Goal: Find specific page/section

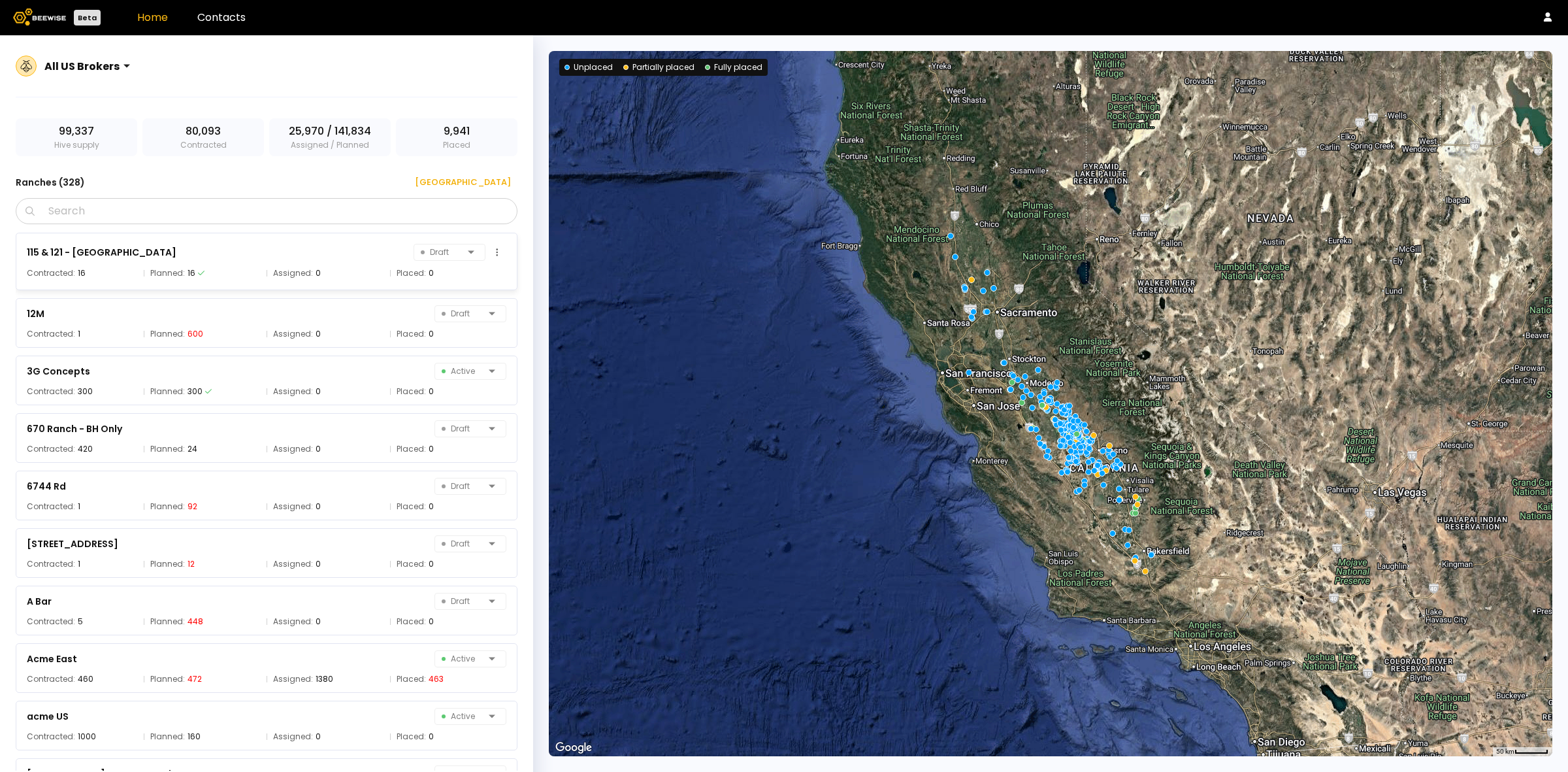
click at [275, 247] on div "115 & 121 - Agriland Draft" at bounding box center [266, 252] width 480 height 19
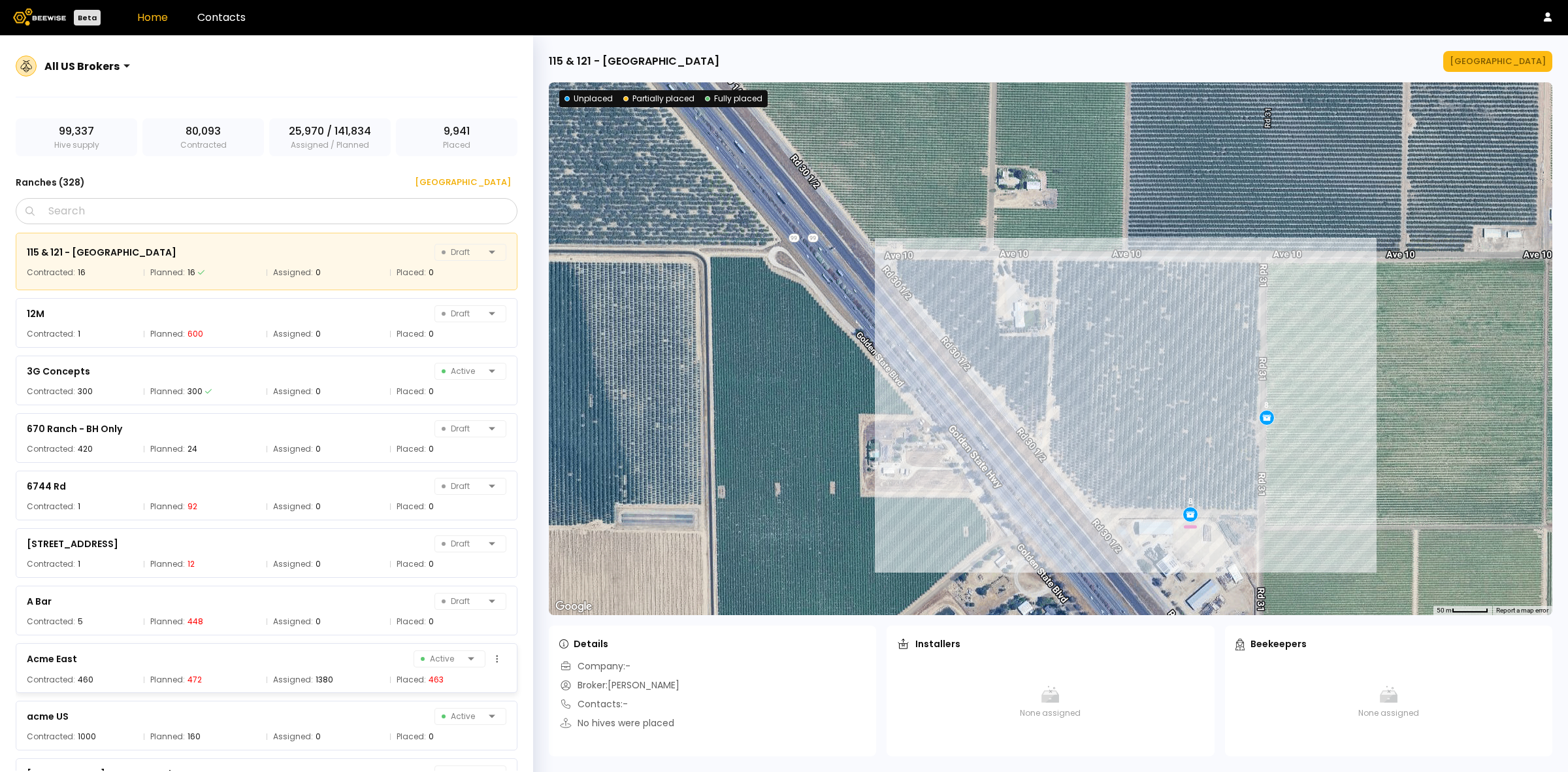
click at [247, 692] on div "Acme East Active Contracted: 460 Planned: 472 Assigned: 1380 Placed: 463" at bounding box center [266, 668] width 502 height 50
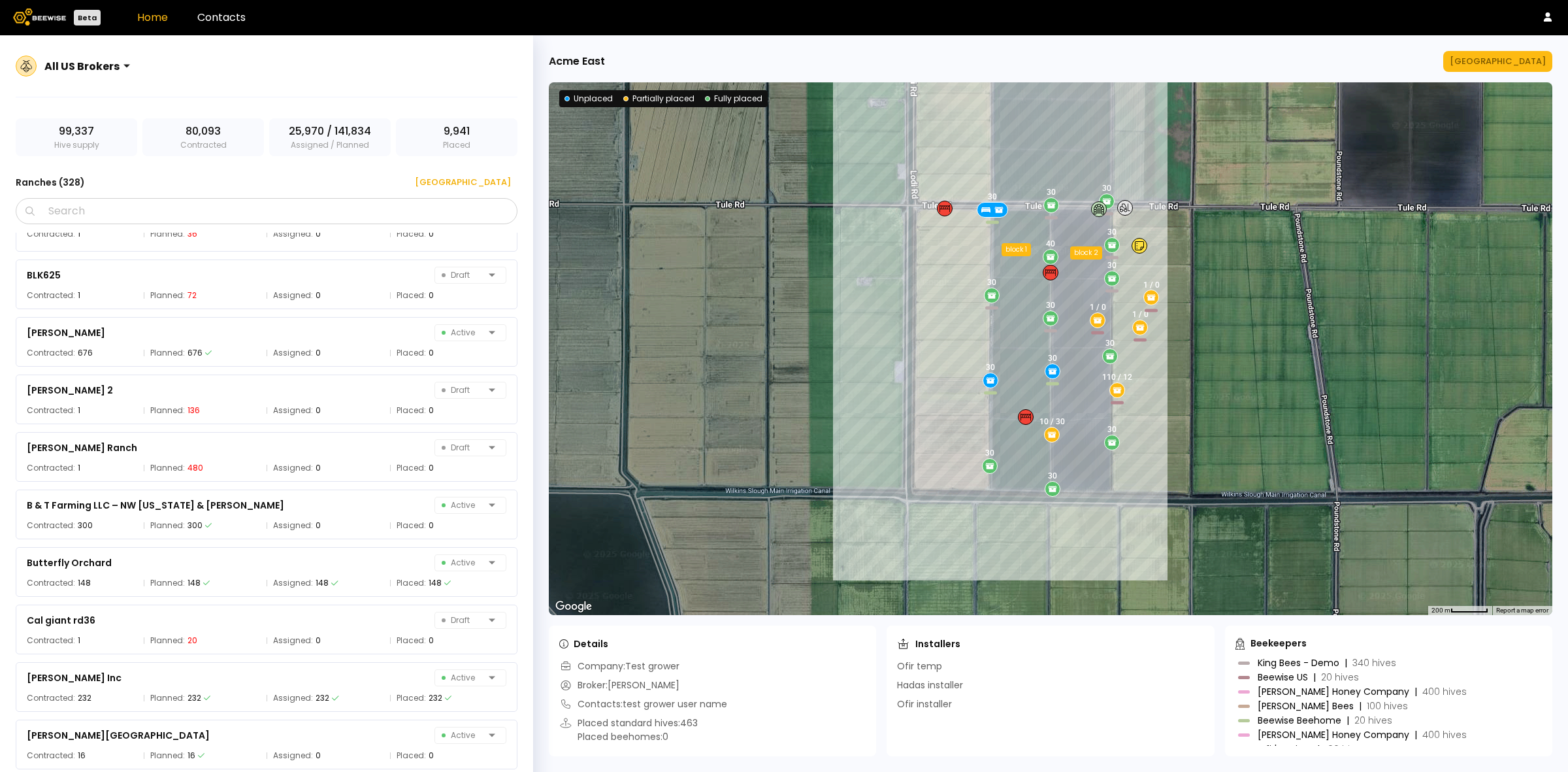
scroll to position [1961, 0]
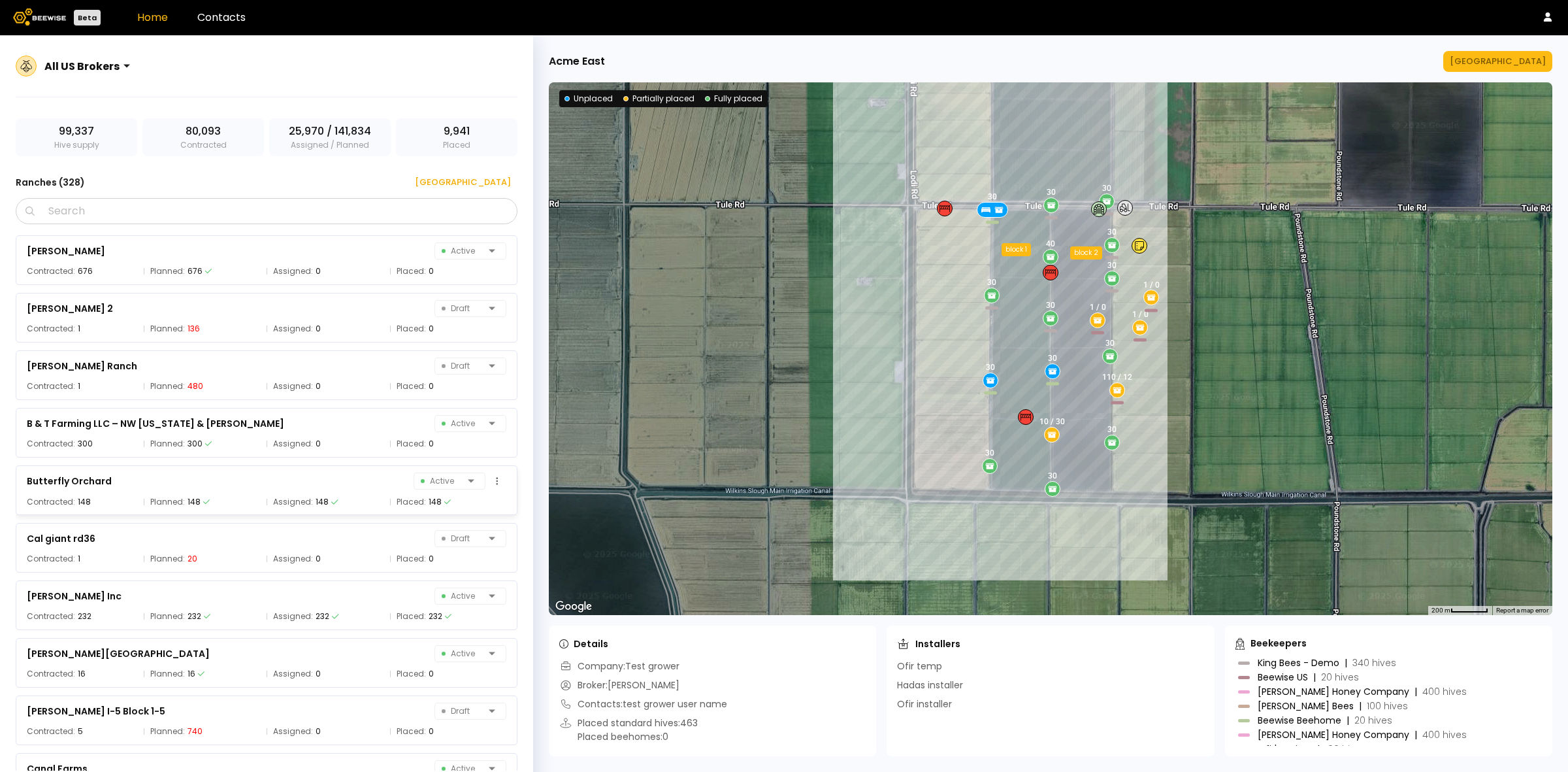
click at [275, 482] on div "Butterfly Orchard Active" at bounding box center [266, 481] width 480 height 19
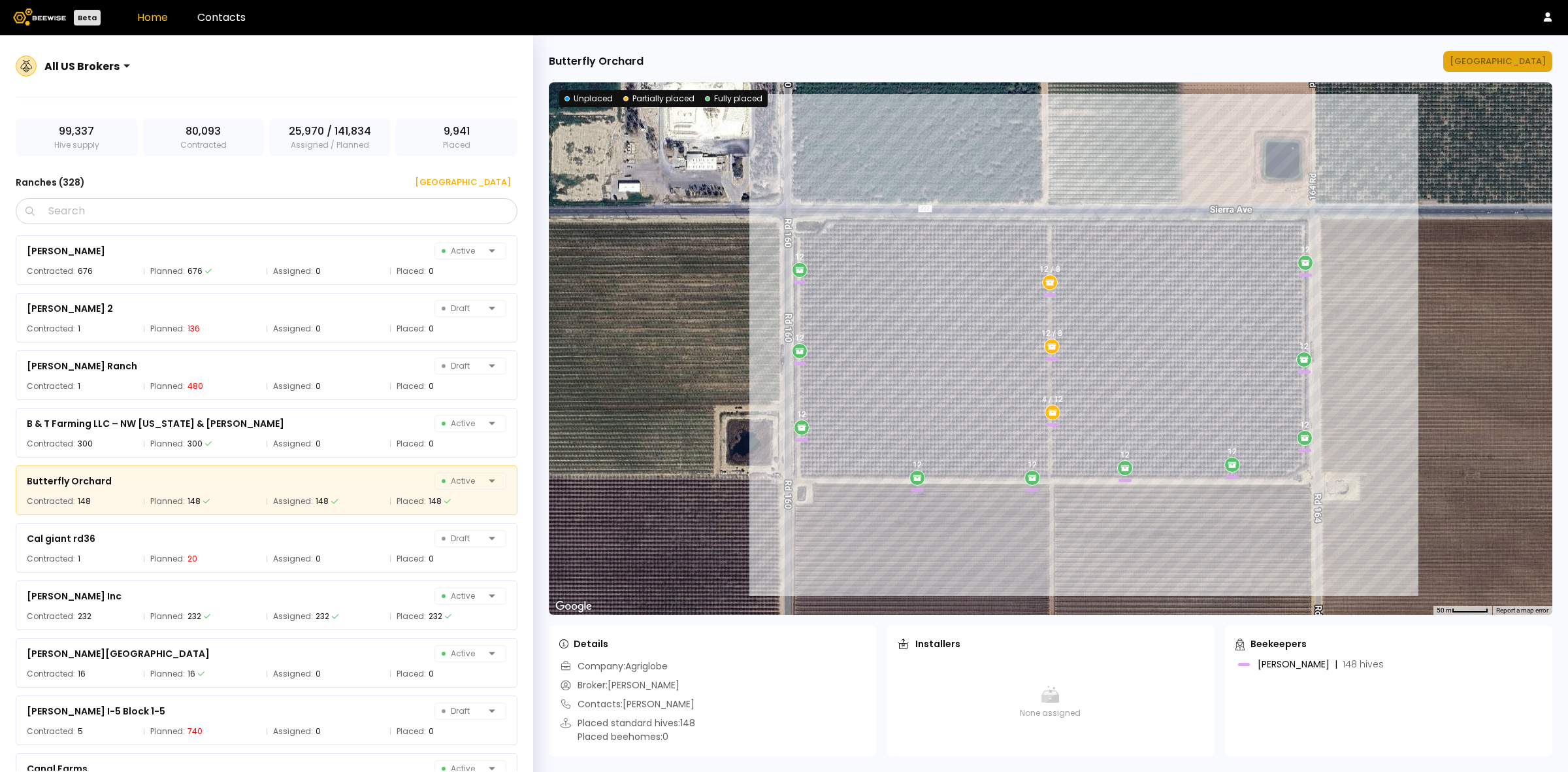
click at [1516, 60] on div "[GEOGRAPHIC_DATA]" at bounding box center [1498, 61] width 96 height 13
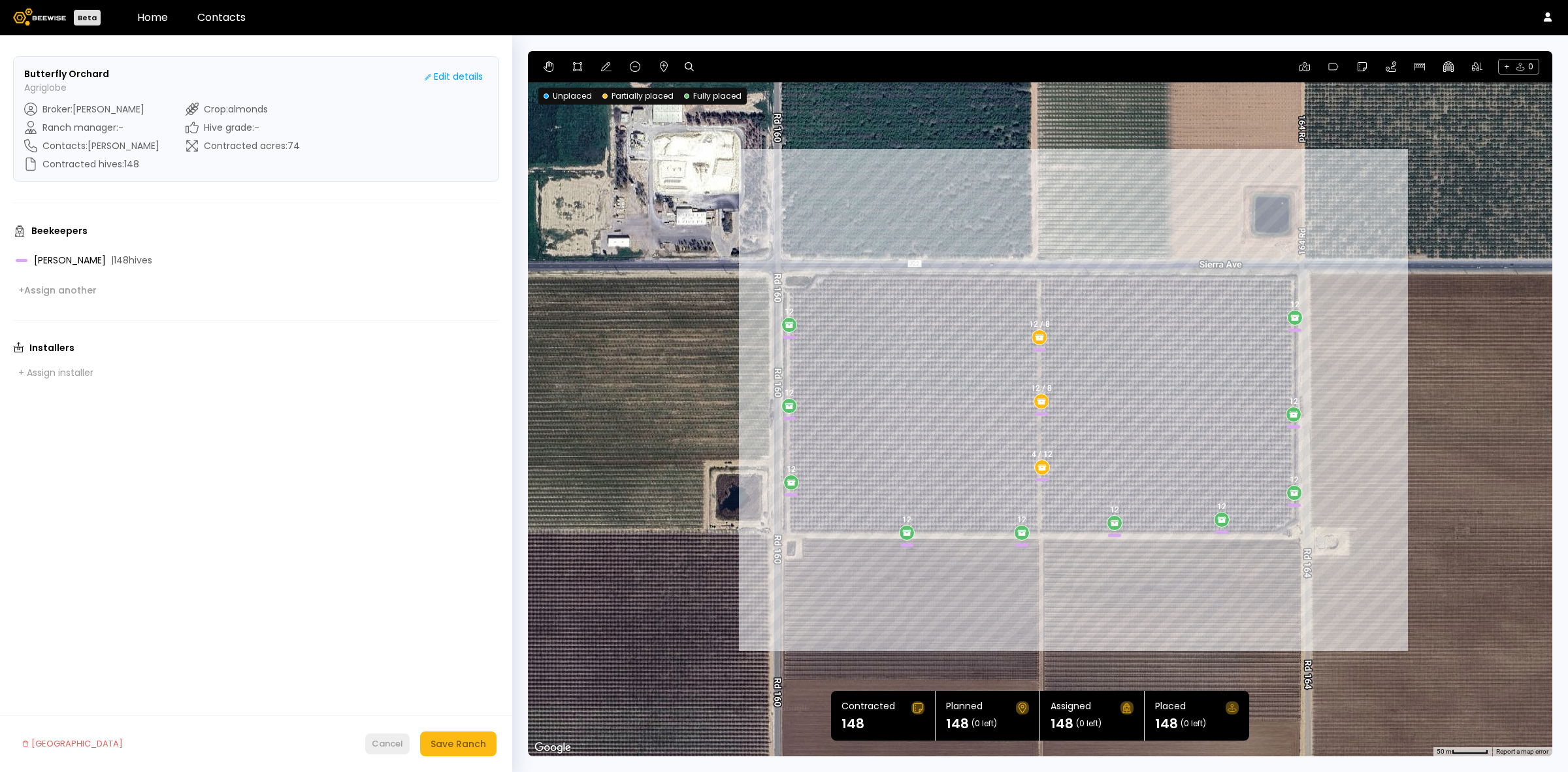
click at [386, 737] on div "Cancel" at bounding box center [387, 744] width 31 height 13
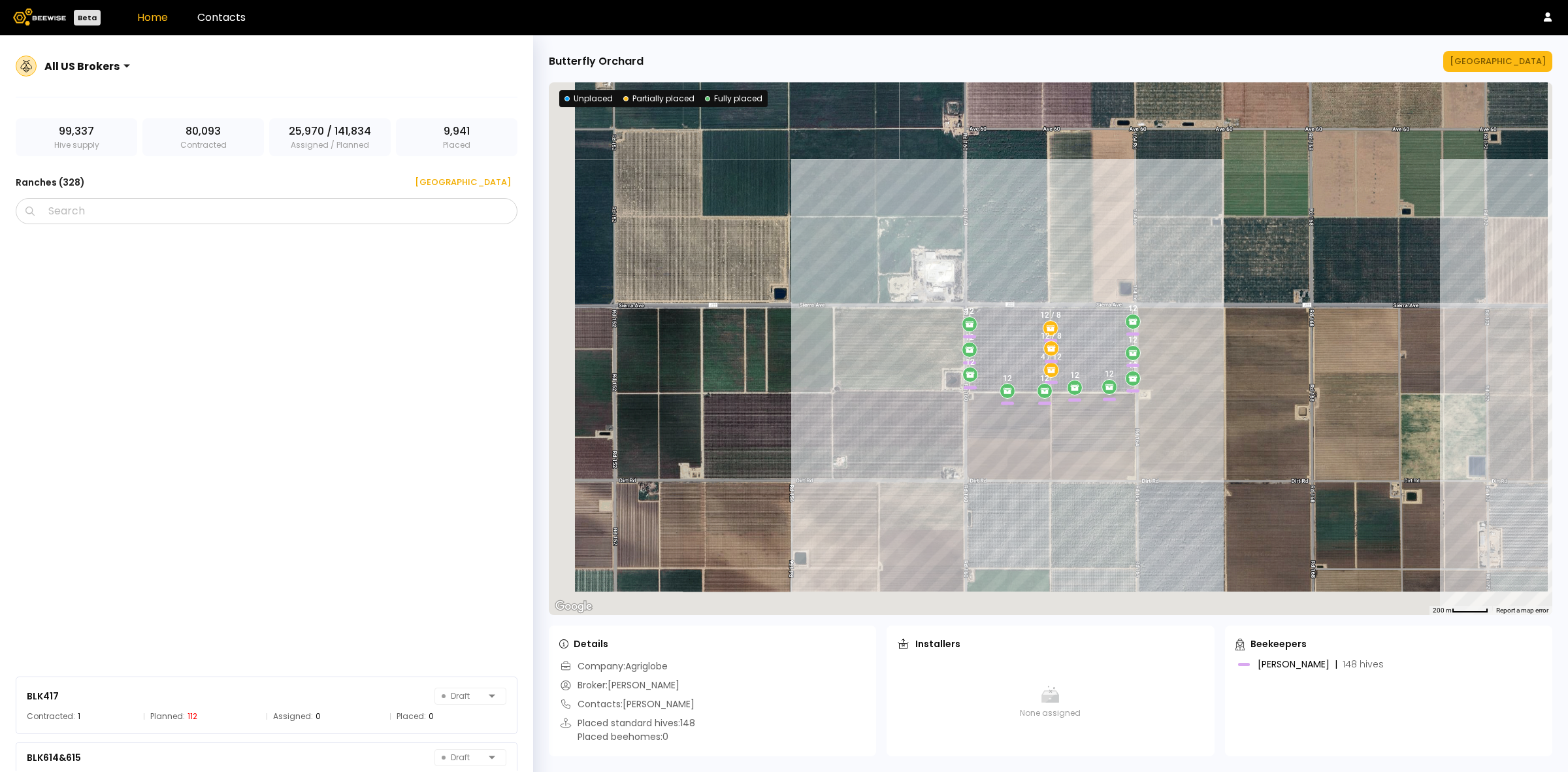
scroll to position [1945, 0]
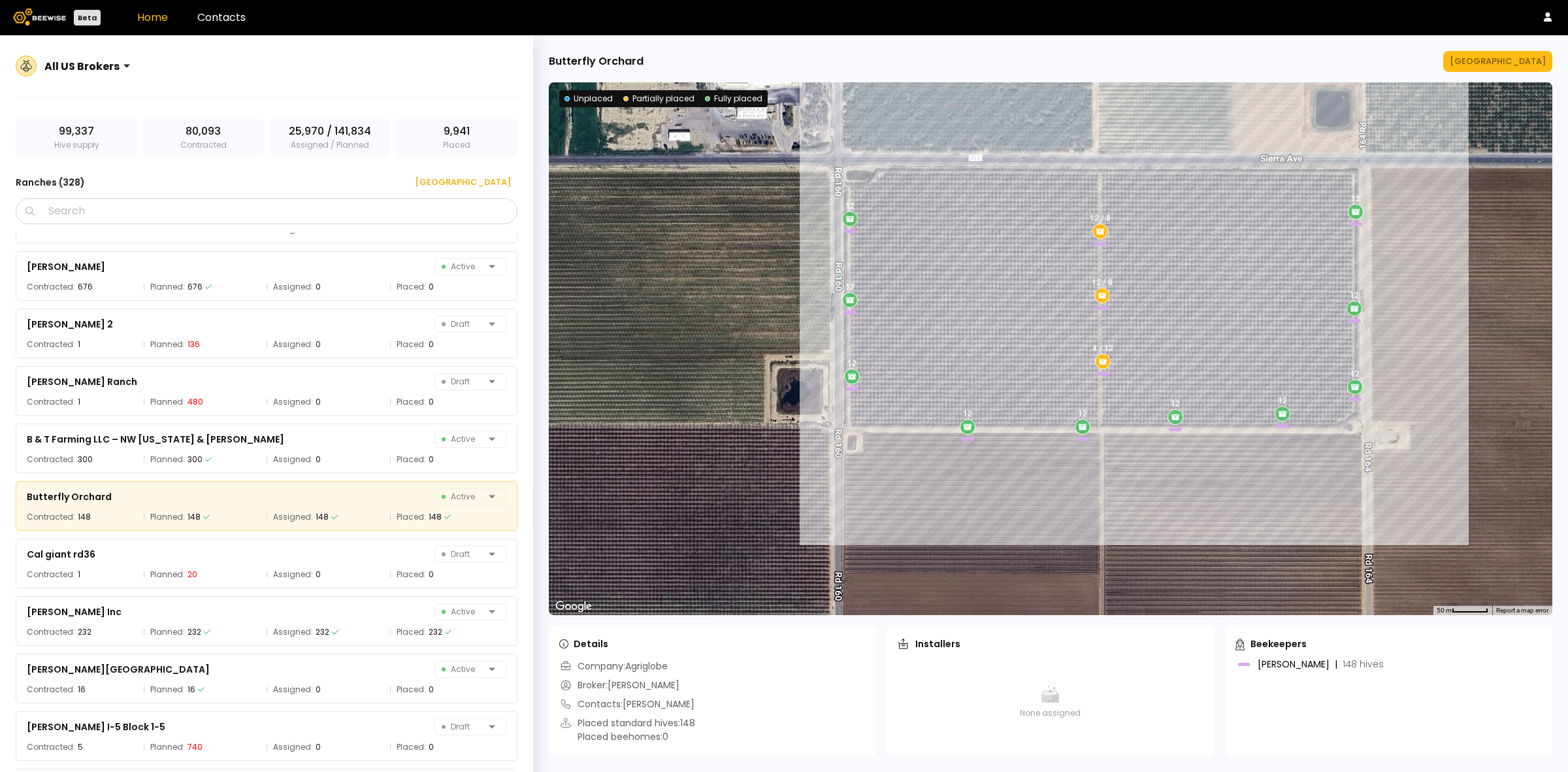
drag, startPoint x: 974, startPoint y: 361, endPoint x: 599, endPoint y: 193, distance: 410.9
click at [599, 193] on div "4 / 12 12 12 12 12 12 / 8 12 12 12 12 12 12 12 / 8" at bounding box center [1050, 349] width 1003 height 533
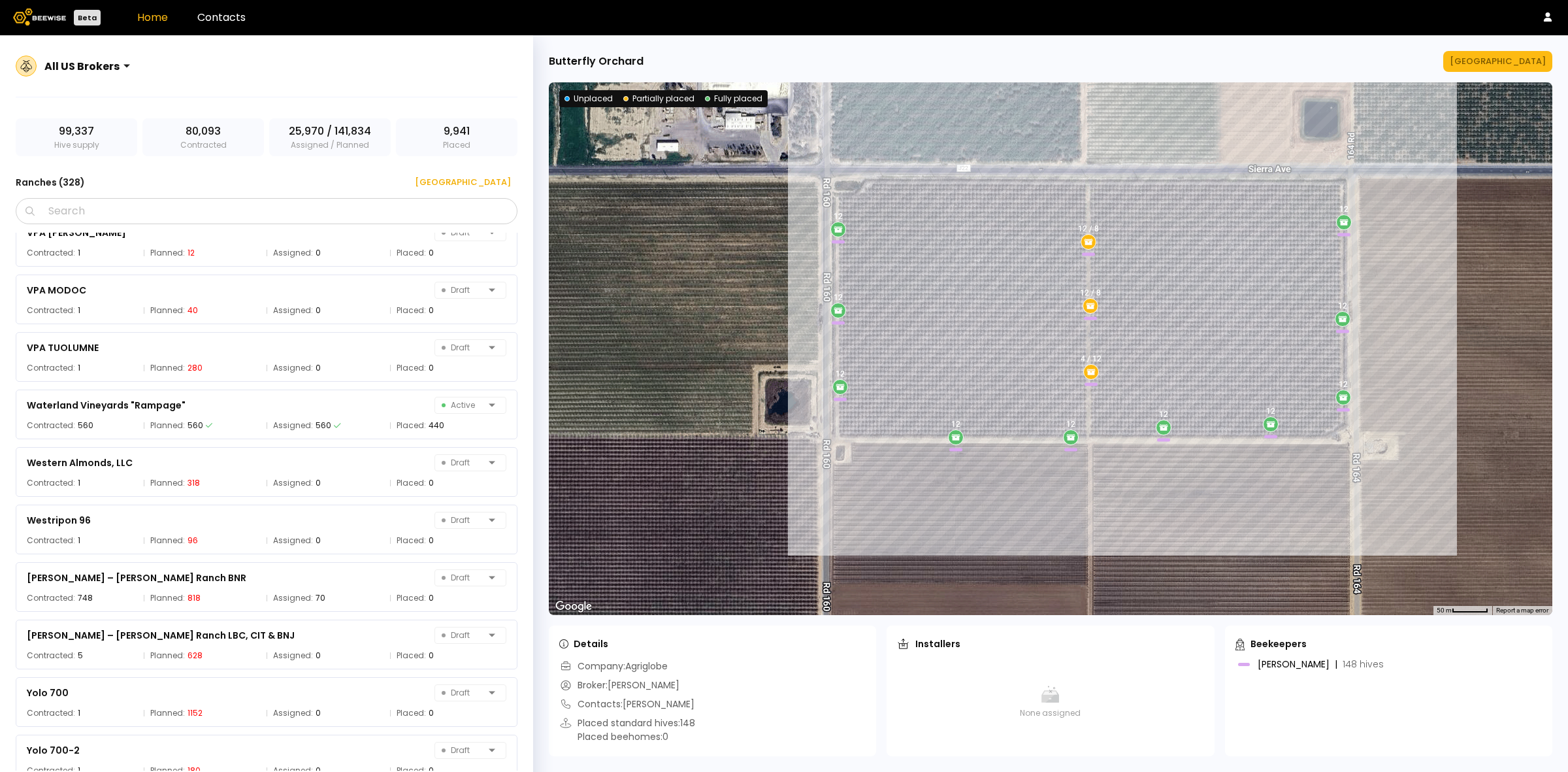
scroll to position [18329, 0]
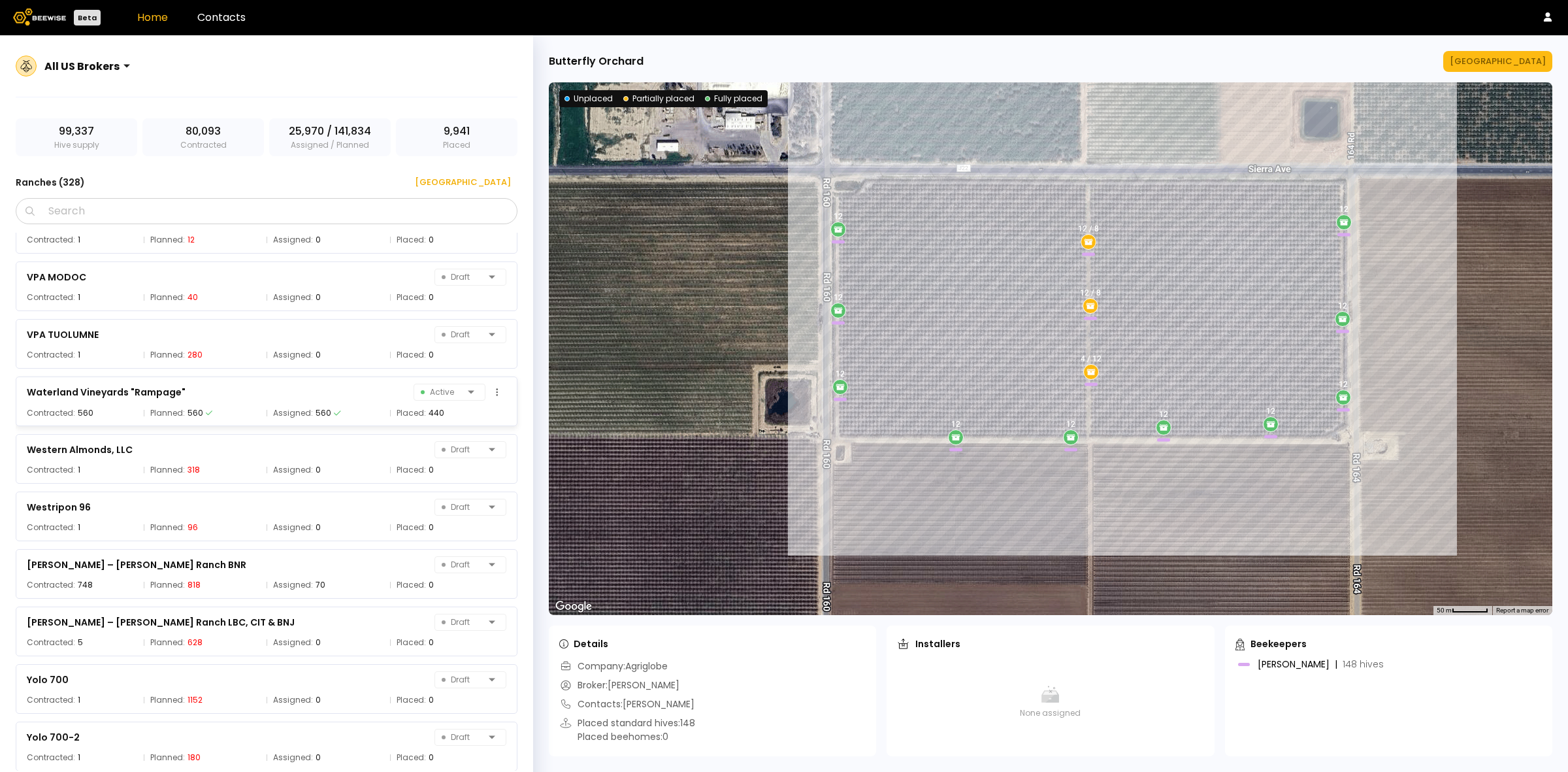
click at [233, 398] on div "Waterland Vineyards "Rampage" Active" at bounding box center [266, 392] width 480 height 19
